Goal: Task Accomplishment & Management: Manage account settings

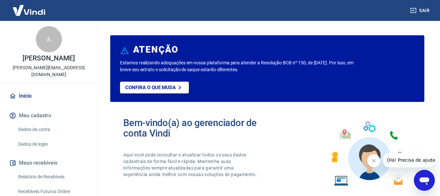
click at [43, 173] on link "Relatório de Recebíveis" at bounding box center [53, 176] width 74 height 13
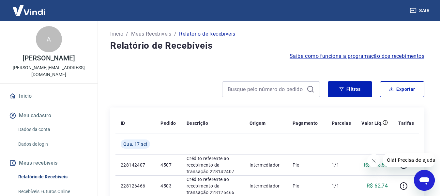
click at [377, 91] on div "Filtros Exportar" at bounding box center [376, 89] width 97 height 16
click at [343, 92] on button "Filtros" at bounding box center [350, 89] width 44 height 16
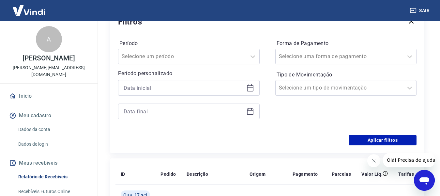
scroll to position [98, 0]
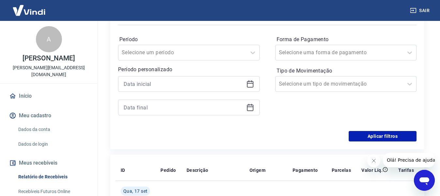
click at [248, 87] on icon at bounding box center [250, 84] width 7 height 7
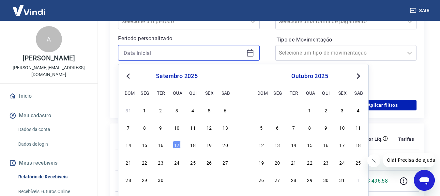
scroll to position [131, 0]
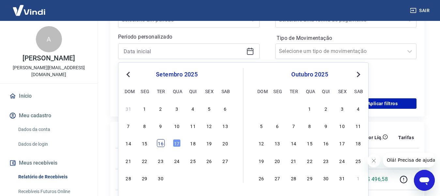
click at [163, 145] on div "16" at bounding box center [161, 143] width 8 height 8
type input "16/09/2025"
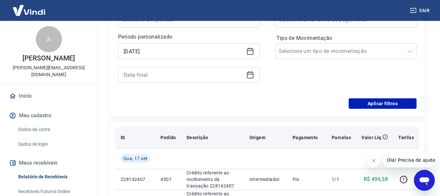
click at [164, 140] on p "Pedido" at bounding box center [168, 137] width 15 height 7
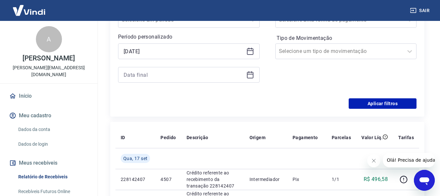
click at [251, 73] on icon at bounding box center [250, 75] width 8 height 8
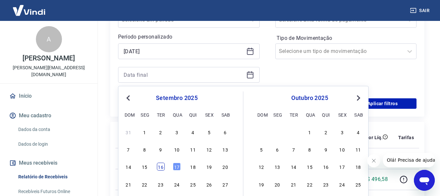
click at [163, 167] on div "16" at bounding box center [161, 167] width 8 height 8
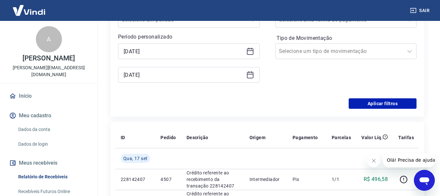
type input "16/09/2025"
click at [382, 103] on button "Aplicar filtros" at bounding box center [383, 103] width 68 height 10
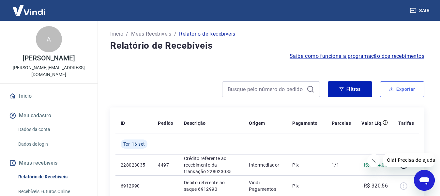
click at [402, 91] on button "Exportar" at bounding box center [402, 89] width 44 height 16
type input "16/09/2025"
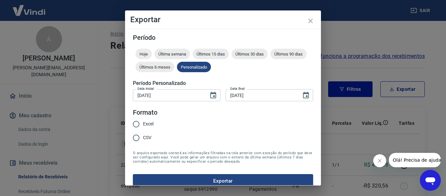
click at [138, 122] on input "Excel" at bounding box center [136, 124] width 14 height 14
radio input "true"
click at [220, 185] on button "Exportar" at bounding box center [223, 181] width 180 height 14
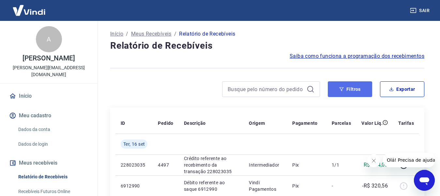
click at [360, 91] on button "Filtros" at bounding box center [350, 89] width 44 height 16
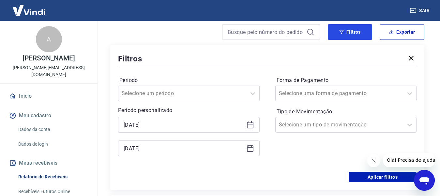
scroll to position [98, 0]
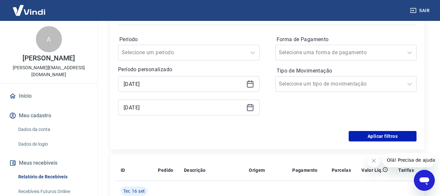
click at [247, 84] on icon at bounding box center [250, 84] width 7 height 7
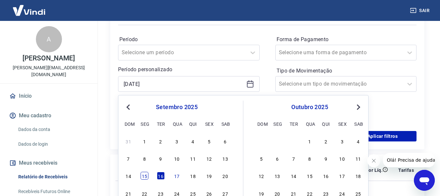
click at [147, 177] on div "15" at bounding box center [145, 176] width 8 height 8
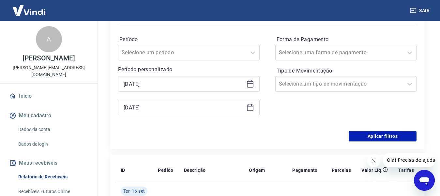
type input "15/09/2025"
click at [252, 109] on icon at bounding box center [250, 107] width 8 height 8
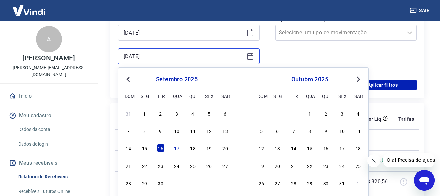
scroll to position [163, 0]
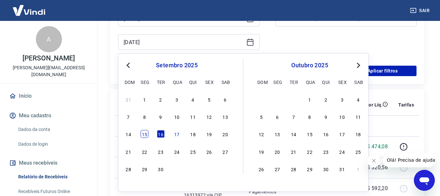
click at [145, 135] on div "15" at bounding box center [145, 134] width 8 height 8
type input "15/09/2025"
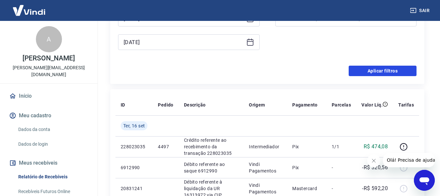
click at [376, 68] on button "Aplicar filtros" at bounding box center [383, 71] width 68 height 10
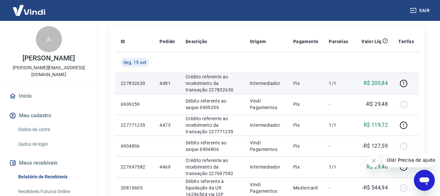
scroll to position [98, 0]
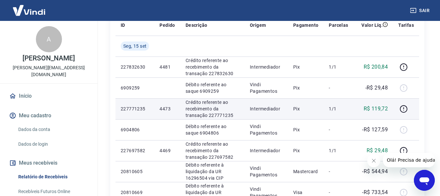
drag, startPoint x: 388, startPoint y: 87, endPoint x: 414, endPoint y: 100, distance: 28.9
click at [387, 87] on p "-R$ 29,48" at bounding box center [377, 88] width 23 height 8
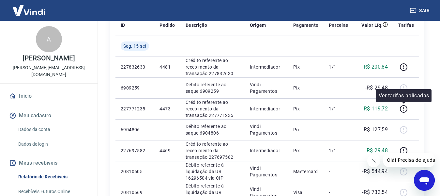
click at [404, 90] on div "Ver tarifas aplicadas" at bounding box center [403, 95] width 55 height 13
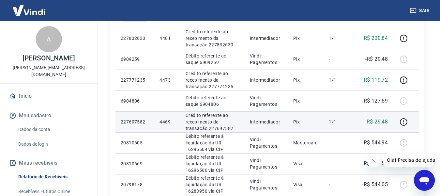
scroll to position [131, 0]
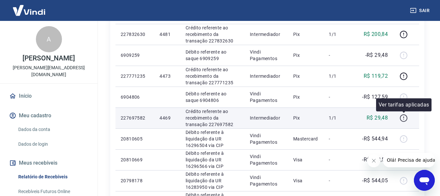
click at [402, 119] on icon "button" at bounding box center [404, 118] width 8 height 8
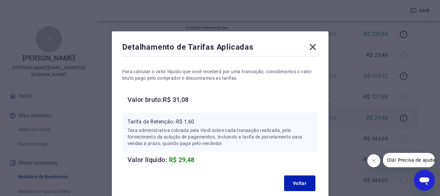
drag, startPoint x: 315, startPoint y: 44, endPoint x: 232, endPoint y: 119, distance: 112.6
click at [315, 44] on icon at bounding box center [313, 47] width 10 height 10
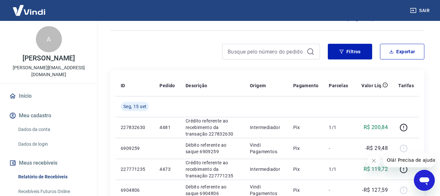
scroll to position [0, 0]
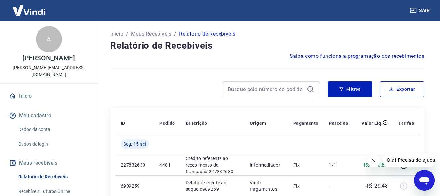
click at [45, 96] on link "Início" at bounding box center [49, 96] width 82 height 14
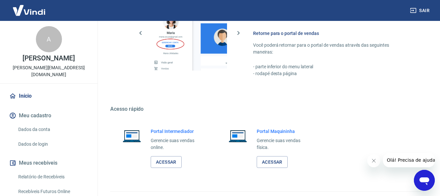
scroll to position [407, 0]
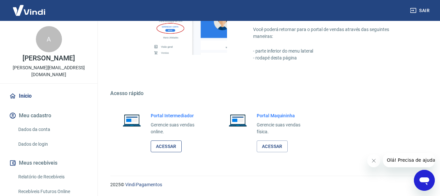
click at [173, 150] on link "Acessar" at bounding box center [166, 146] width 31 height 12
